Goal: Navigation & Orientation: Find specific page/section

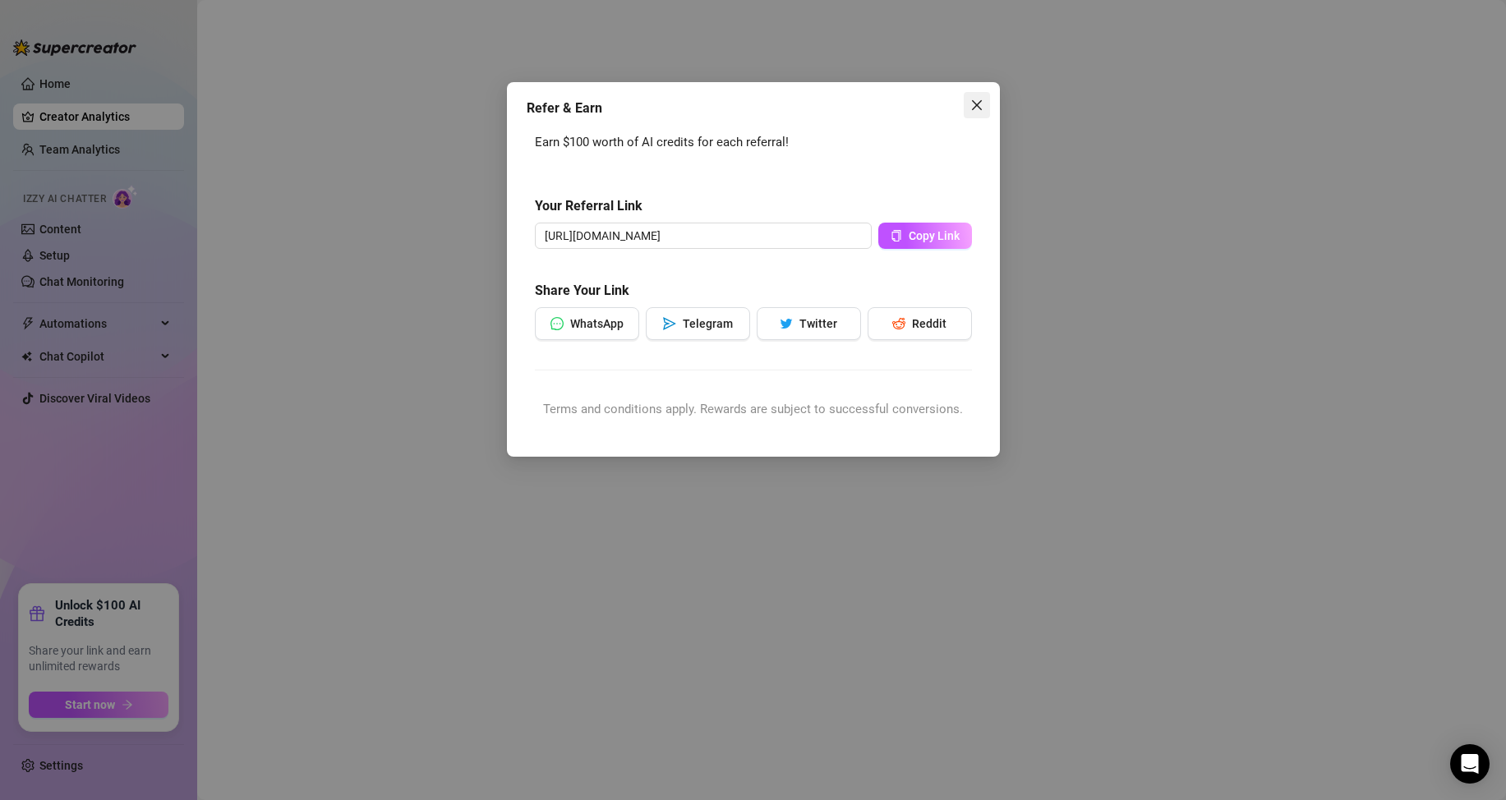
click at [979, 110] on icon "close" at bounding box center [977, 105] width 13 height 13
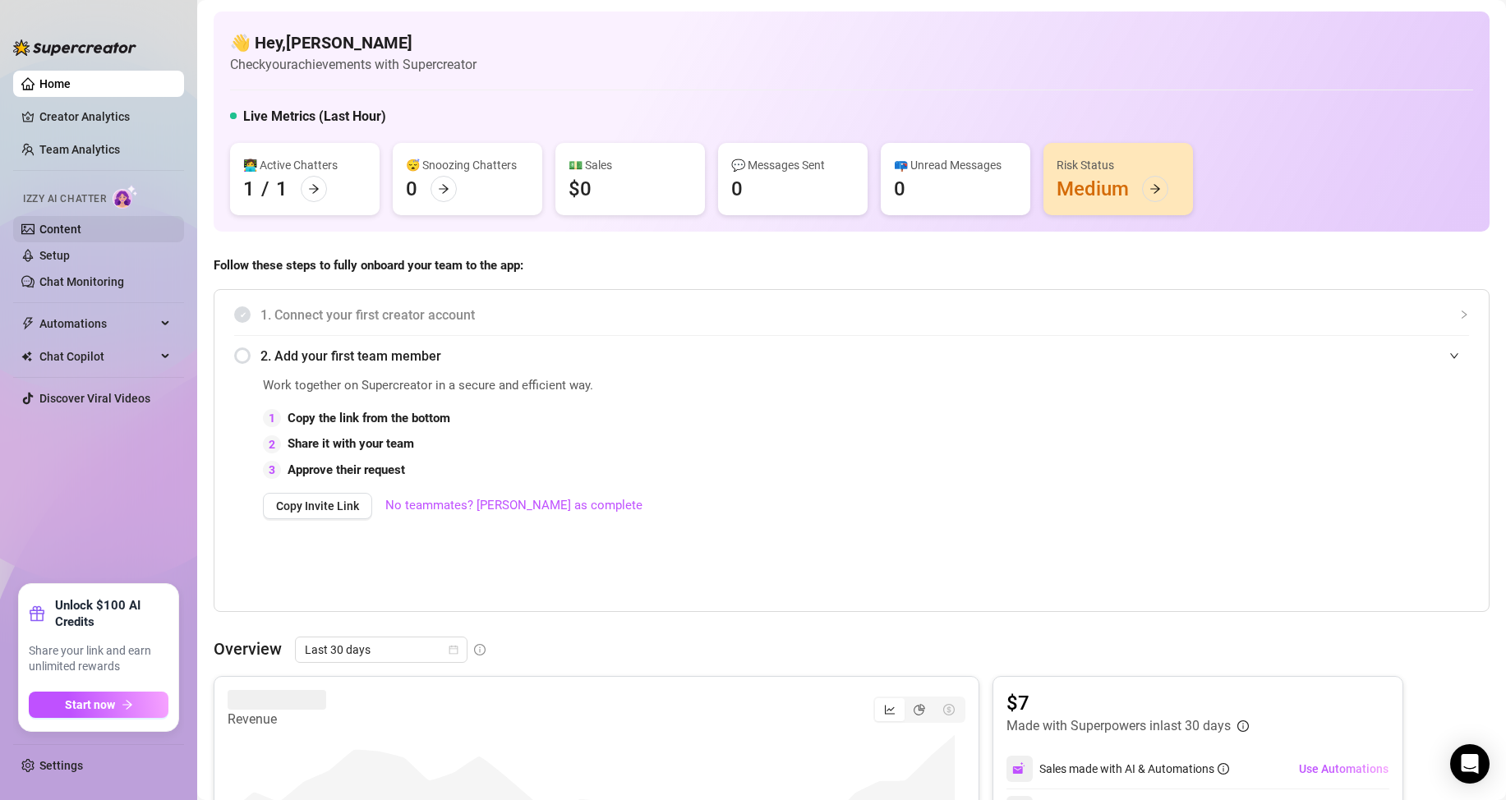
click at [79, 224] on link "Content" at bounding box center [60, 229] width 42 height 13
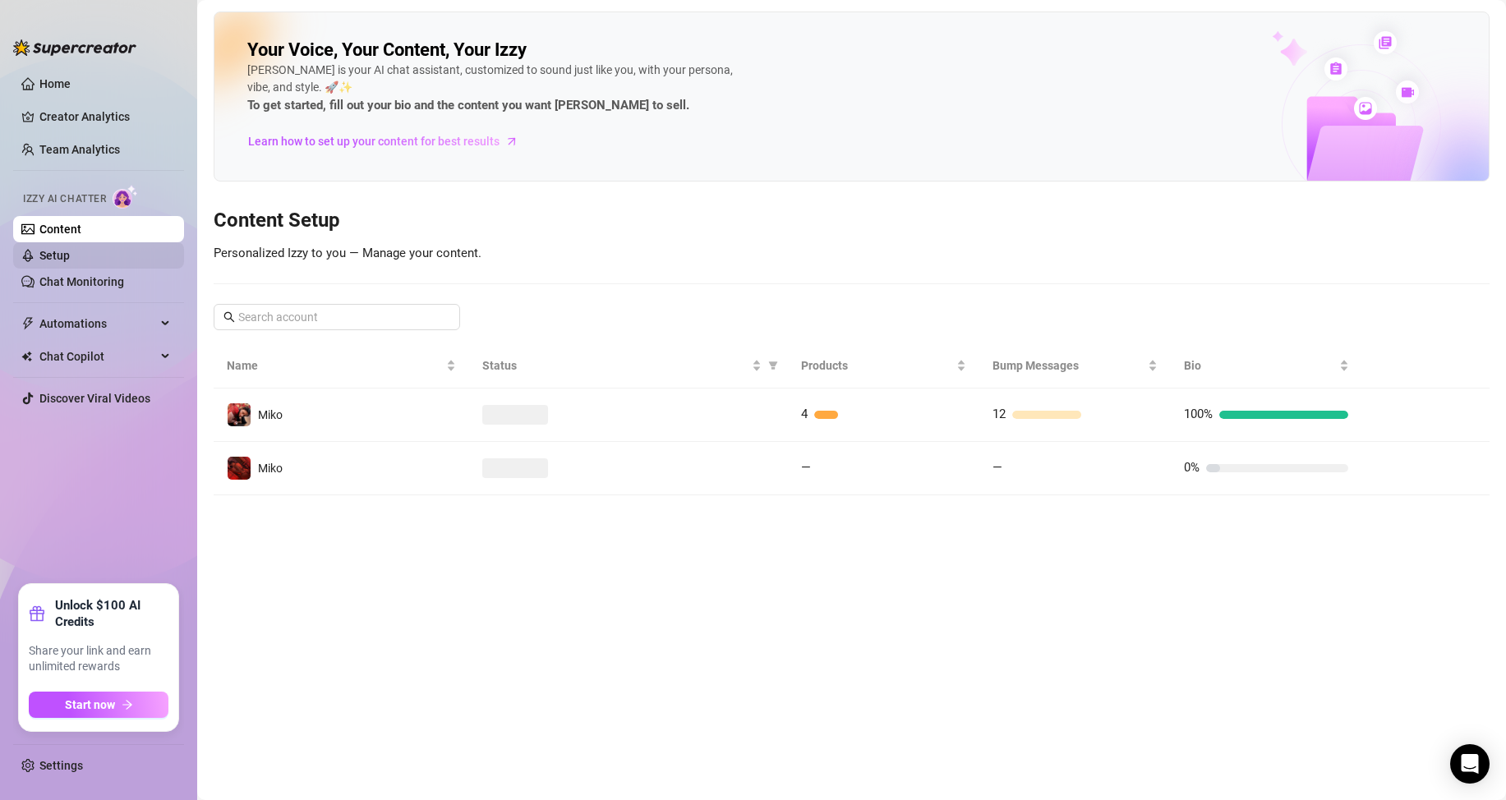
click at [70, 255] on link "Setup" at bounding box center [54, 255] width 30 height 13
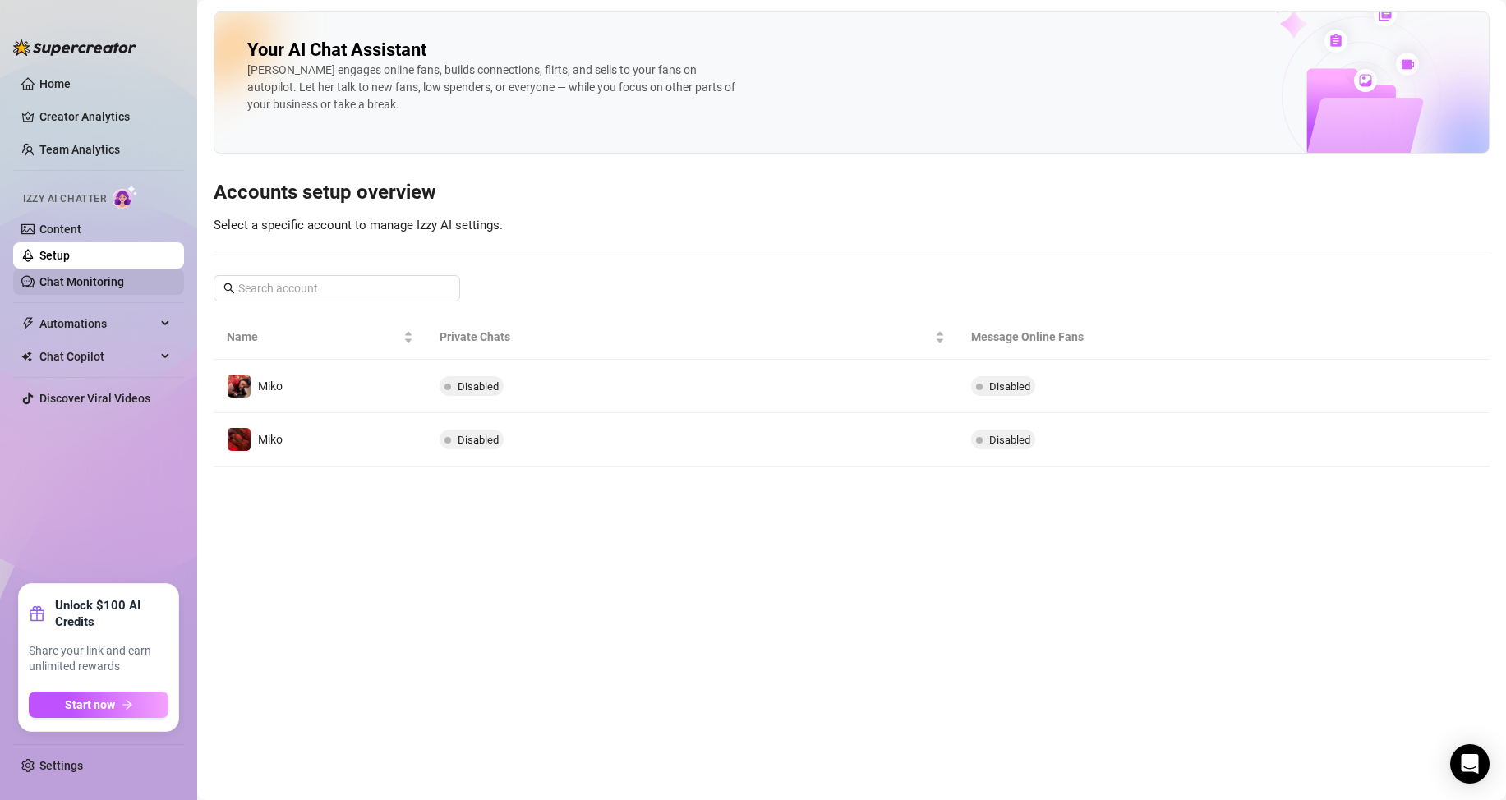
click at [122, 283] on link "Chat Monitoring" at bounding box center [81, 281] width 85 height 13
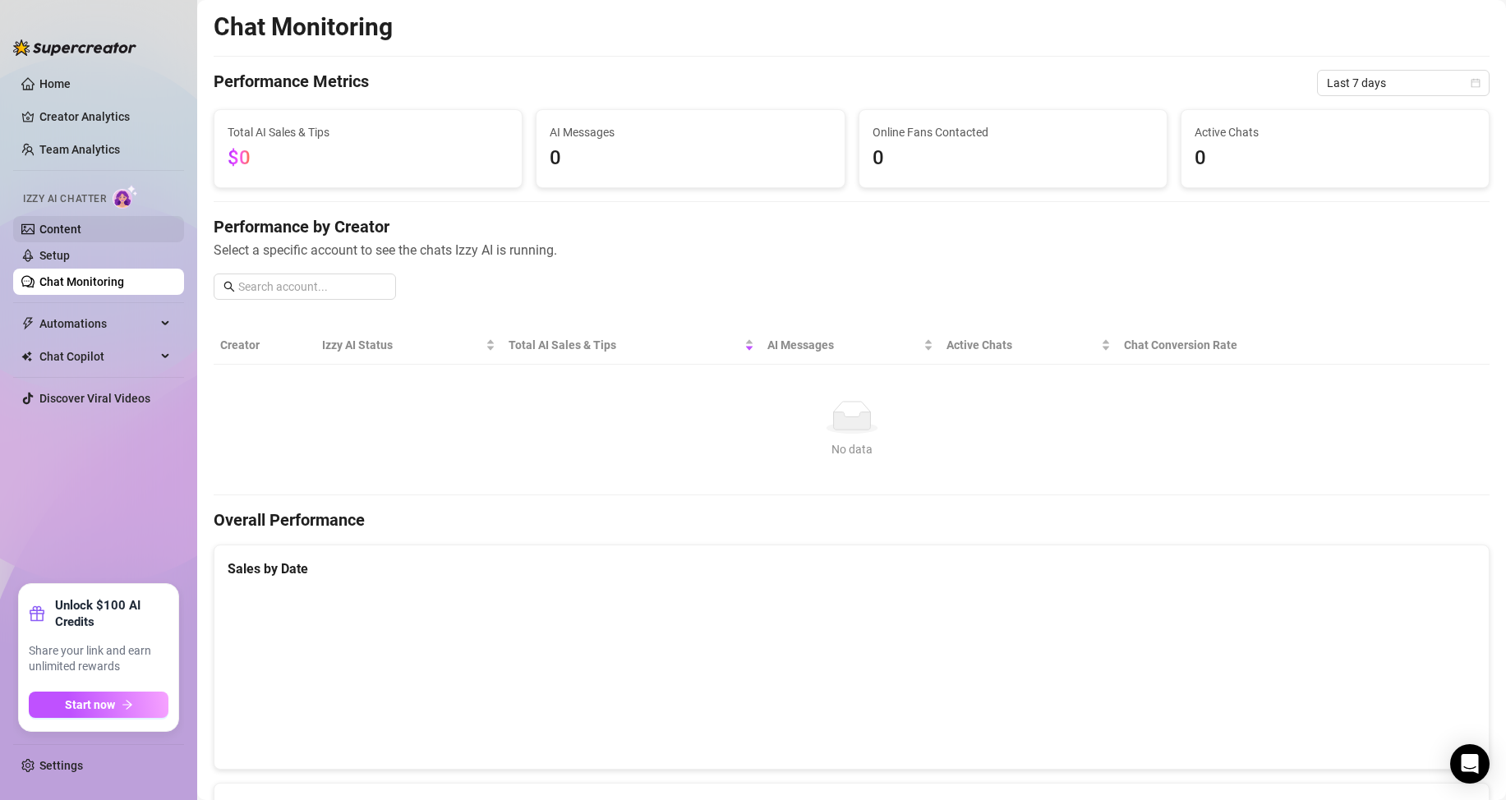
click at [81, 233] on link "Content" at bounding box center [60, 229] width 42 height 13
